Goal: Information Seeking & Learning: Learn about a topic

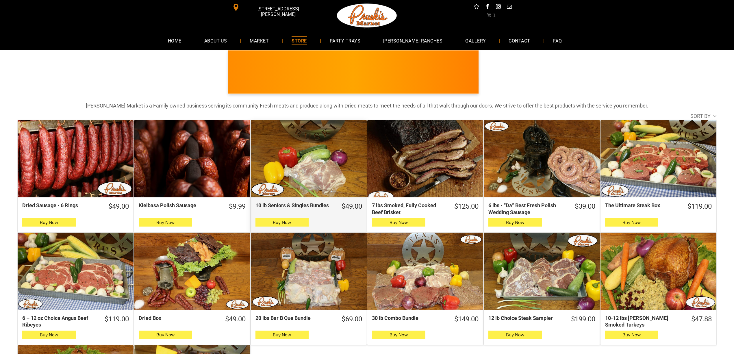
click at [302, 129] on div "10 lb Seniors & Singles Bundles" at bounding box center [309, 158] width 116 height 77
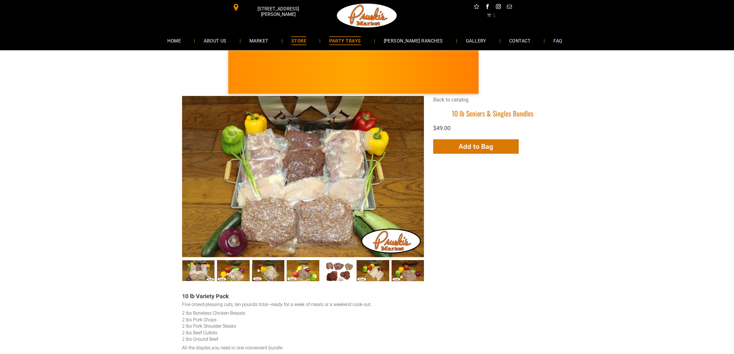
click at [338, 42] on link "PARTY TRAYS" at bounding box center [344, 40] width 49 height 15
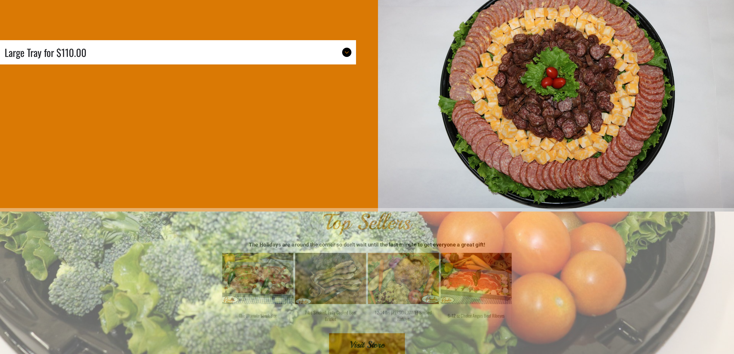
scroll to position [4042, 0]
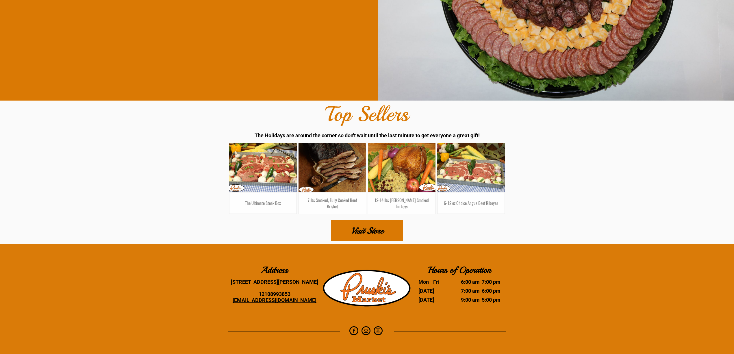
click at [374, 227] on span "Visit Store" at bounding box center [367, 230] width 32 height 20
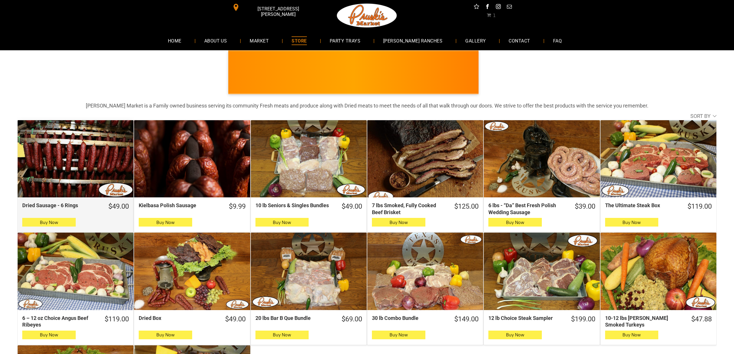
click at [88, 170] on div "Dried Sausage - 6 Rings" at bounding box center [76, 158] width 116 height 77
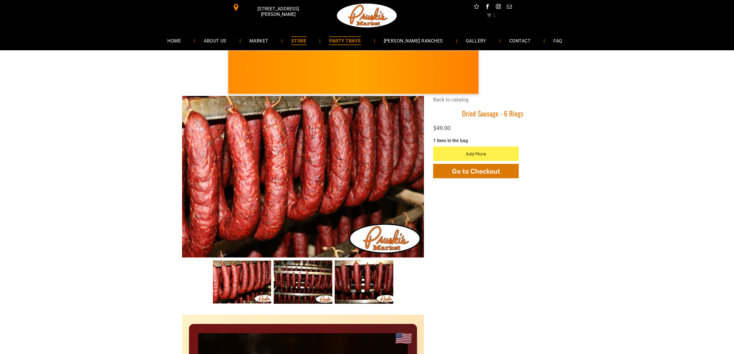
drag, startPoint x: 379, startPoint y: 39, endPoint x: 375, endPoint y: 41, distance: 4.0
click at [375, 39] on li "PARTY TRAYS" at bounding box center [347, 40] width 54 height 15
click at [360, 42] on span "PARTY TRAYS" at bounding box center [344, 40] width 31 height 8
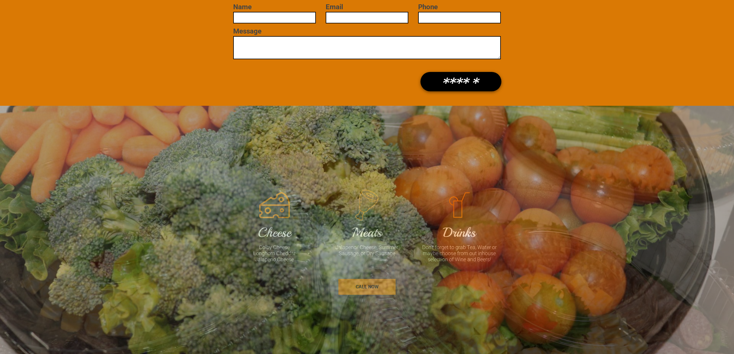
scroll to position [616, 0]
